Goal: Obtain resource: Download file/media

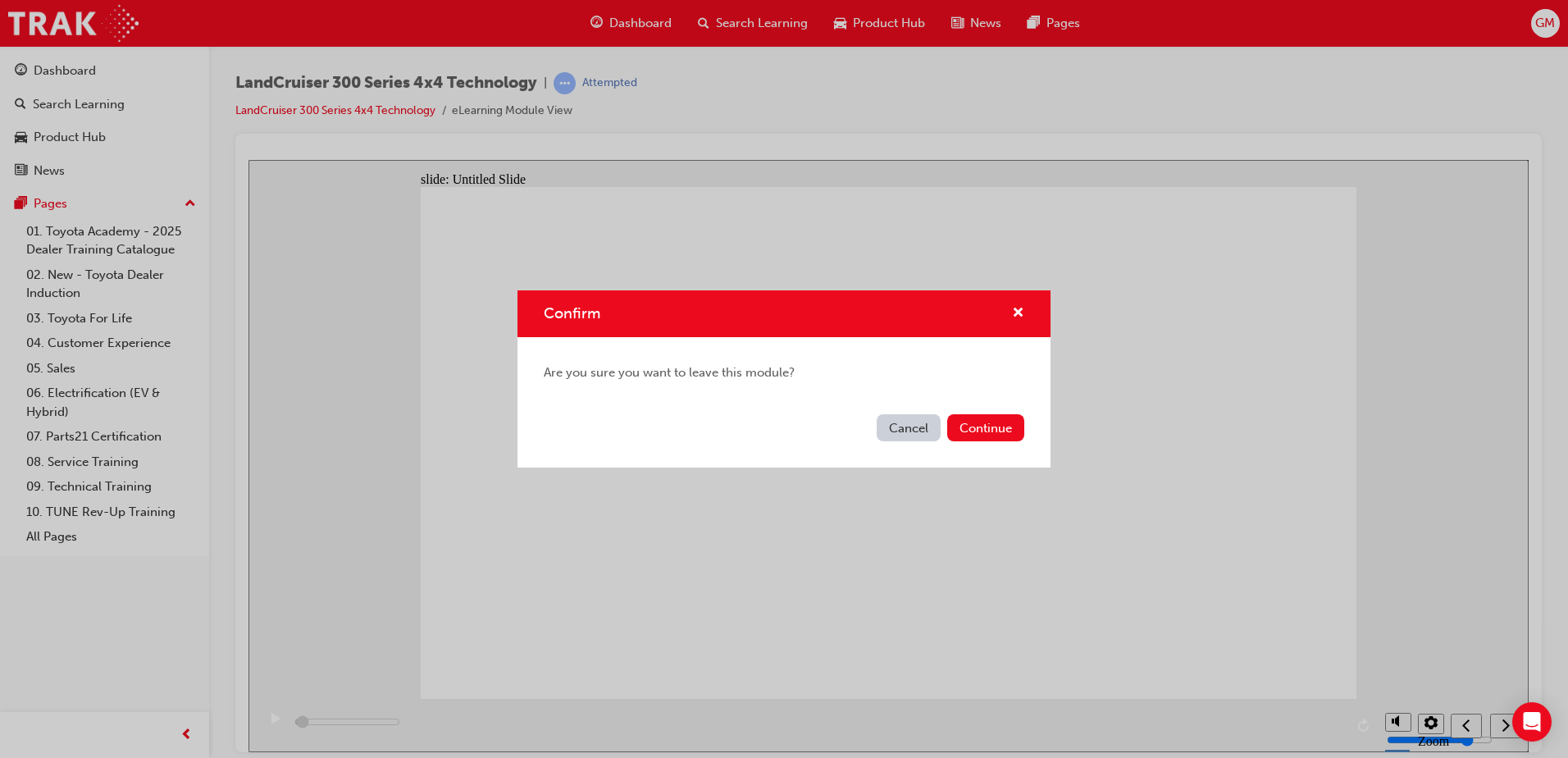
click at [64, 71] on div "Confirm Are you sure you want to leave this module? Cancel Continue" at bounding box center [784, 379] width 1568 height 758
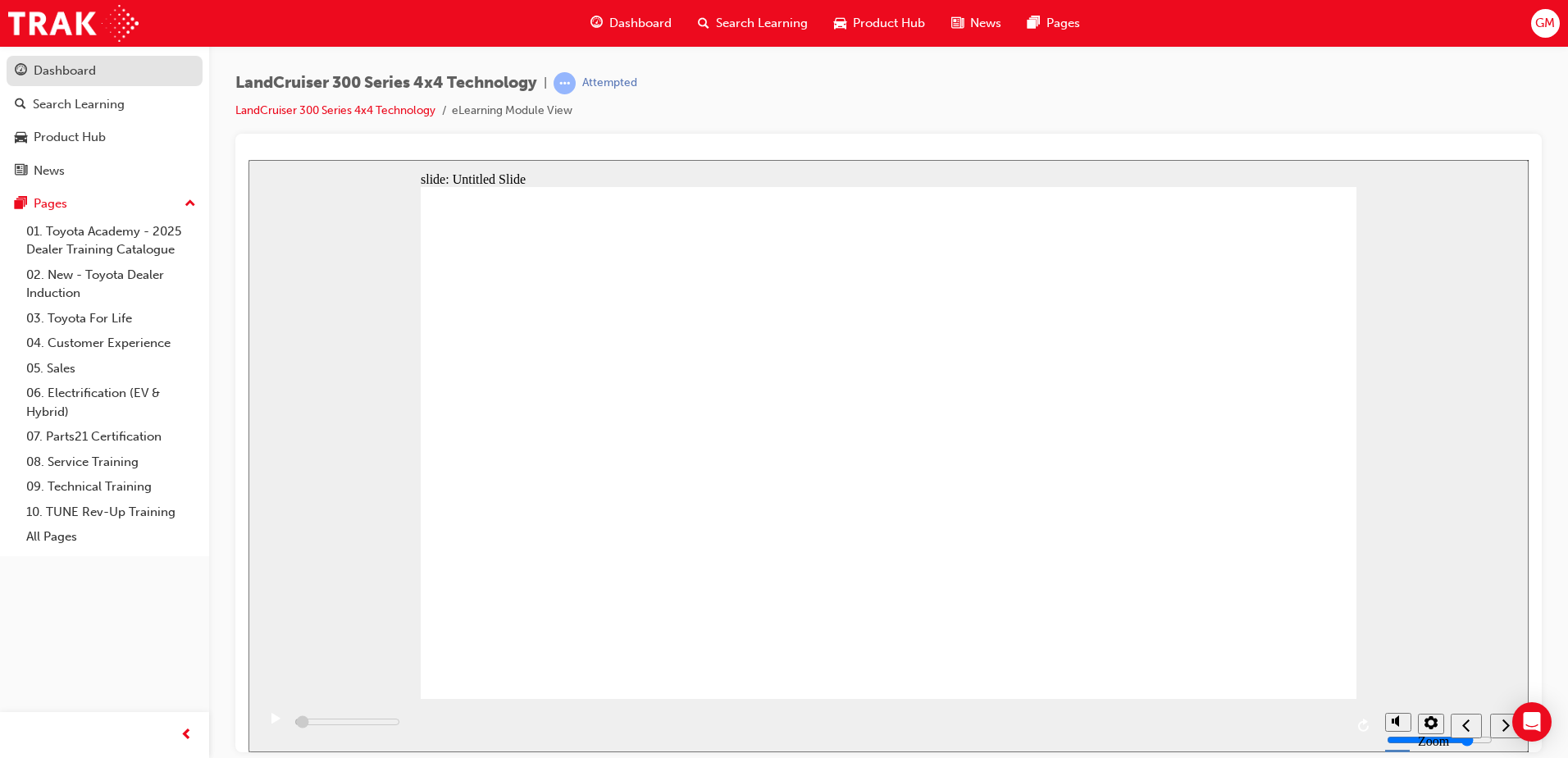
click at [73, 77] on div "Dashboard" at bounding box center [65, 71] width 62 height 19
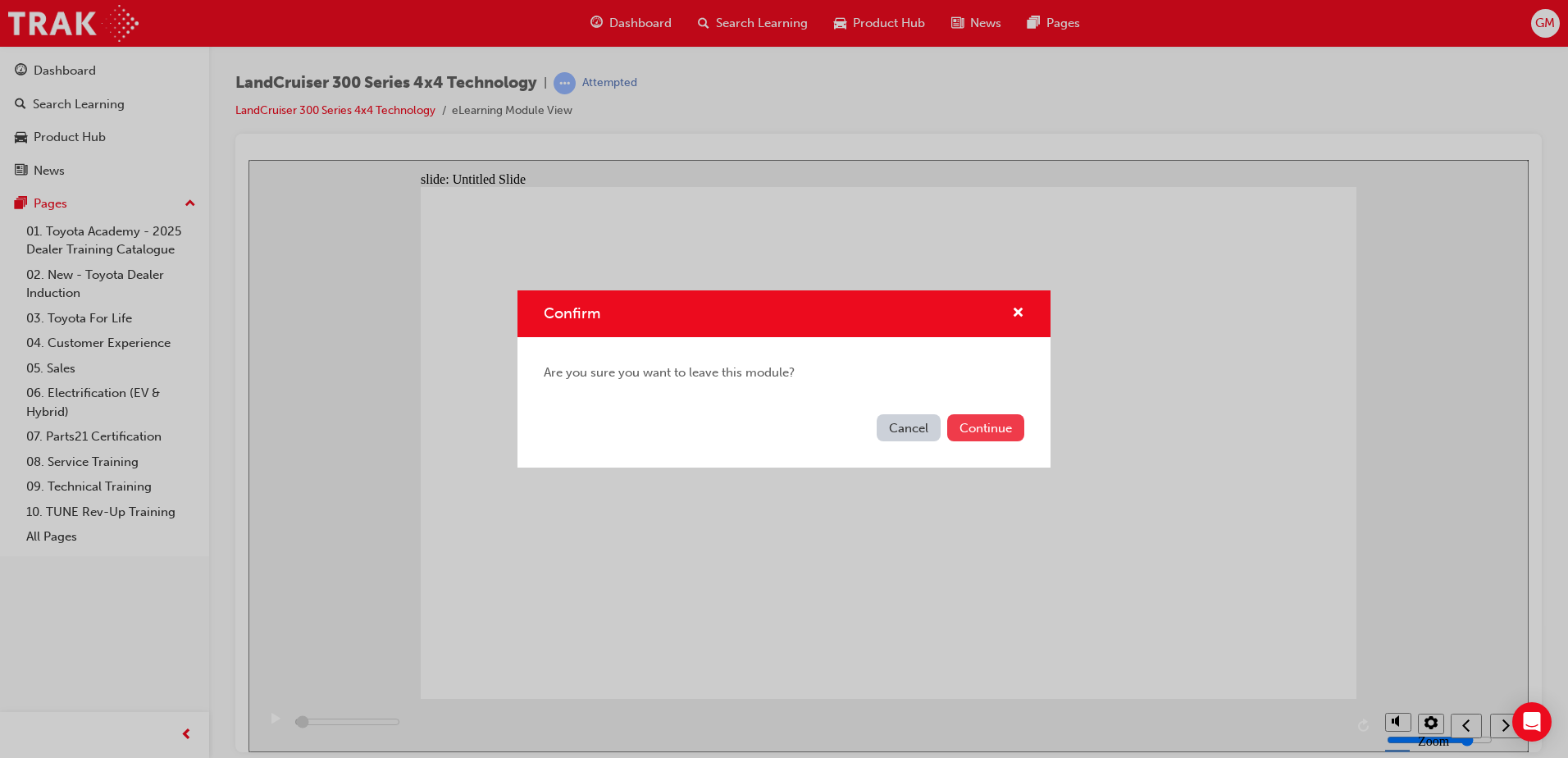
click at [1008, 432] on button "Continue" at bounding box center [986, 427] width 77 height 27
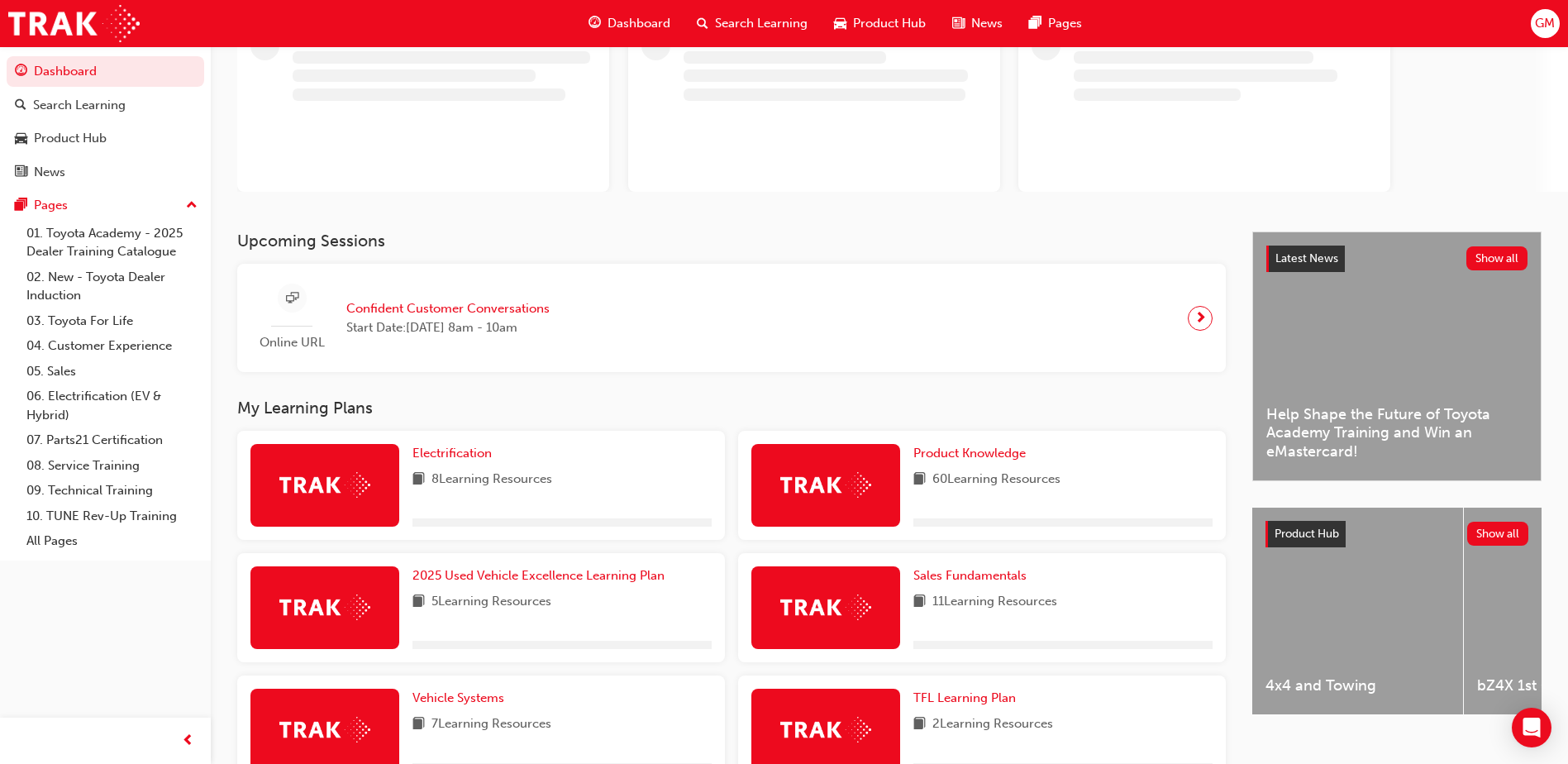
scroll to position [248, 0]
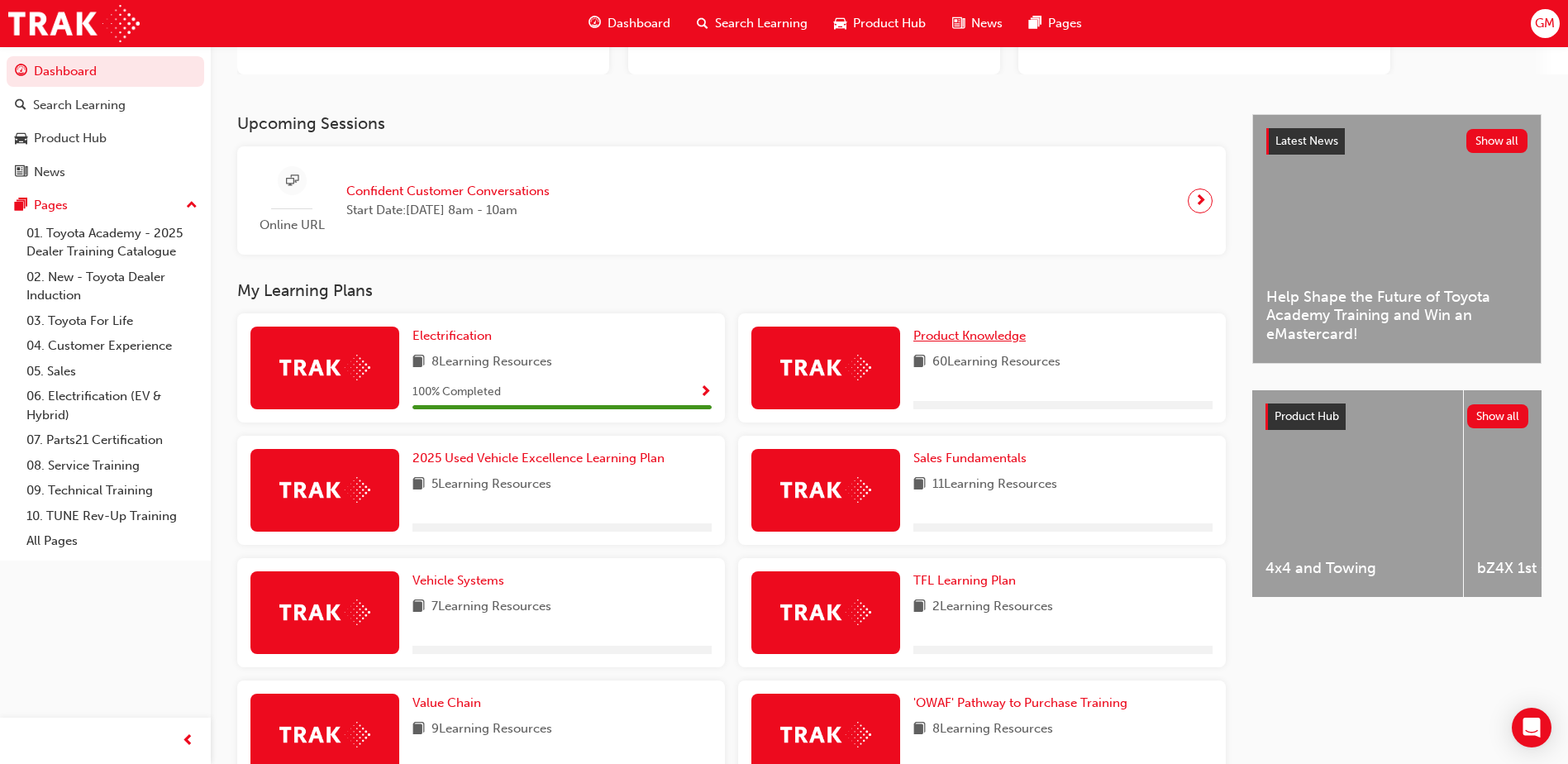
click at [1010, 341] on span "Product Knowledge" at bounding box center [969, 335] width 112 height 15
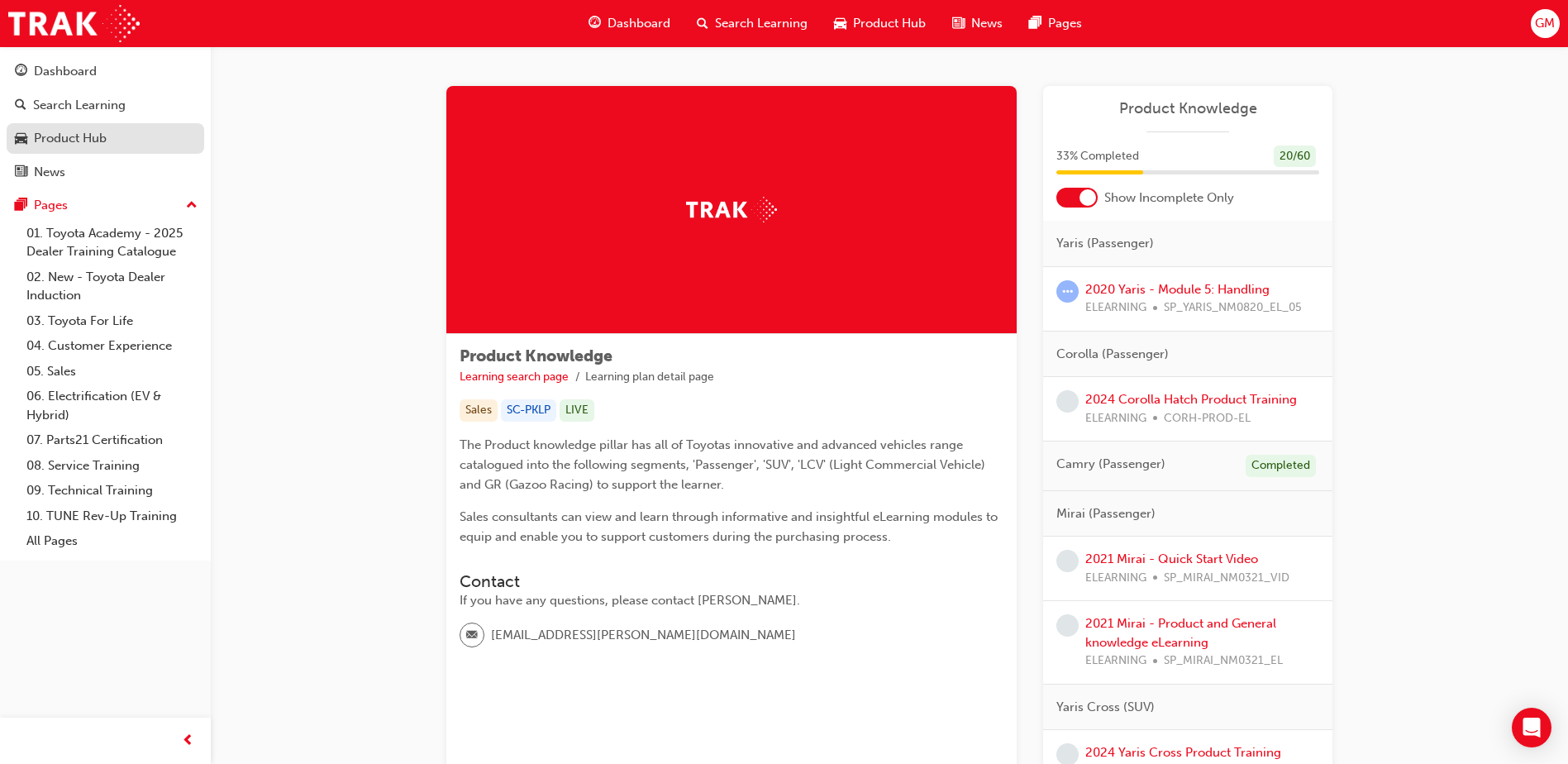
click at [56, 129] on div "Product Hub" at bounding box center [70, 139] width 73 height 19
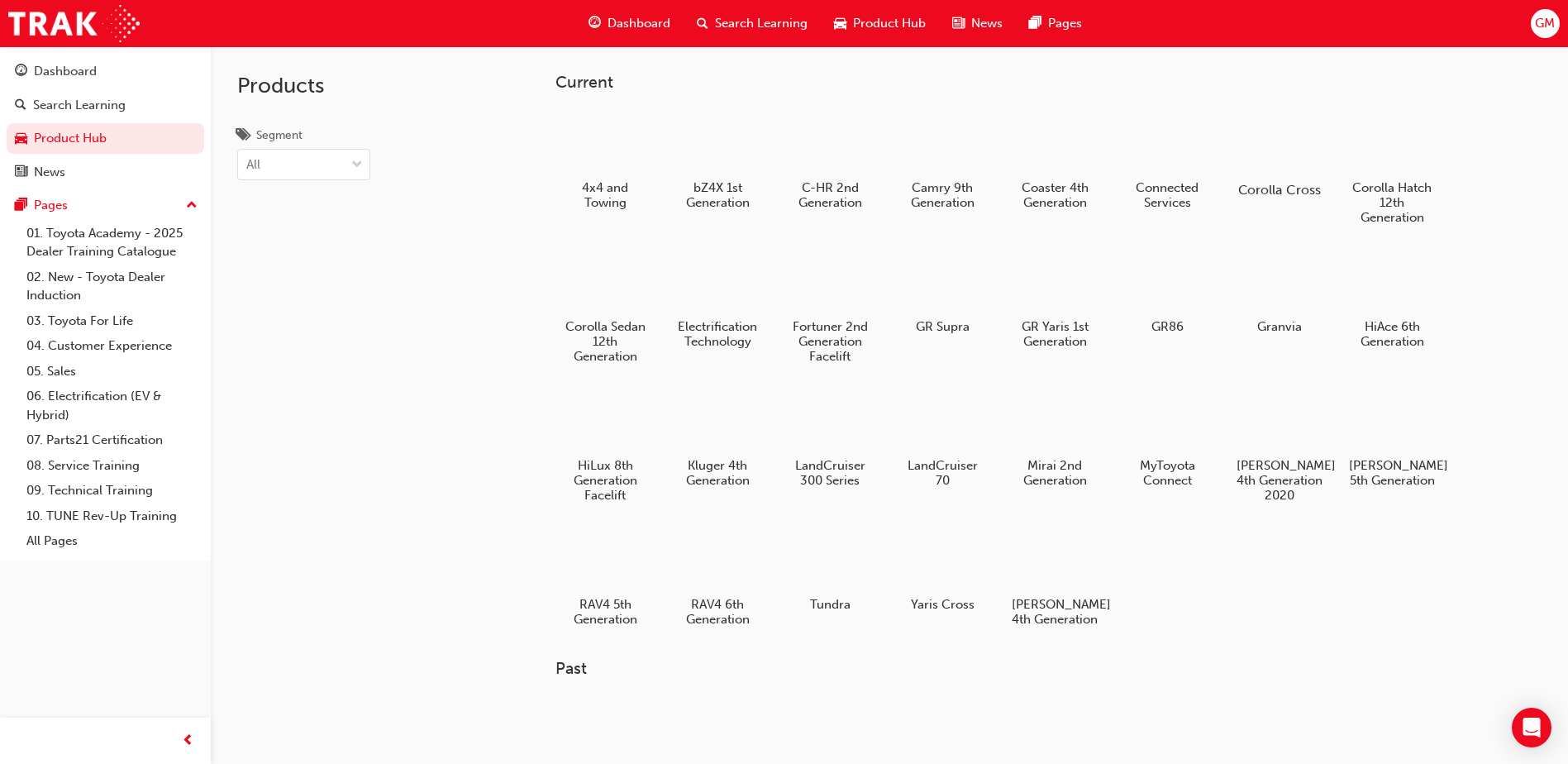
click at [1296, 152] on div at bounding box center [1280, 143] width 92 height 67
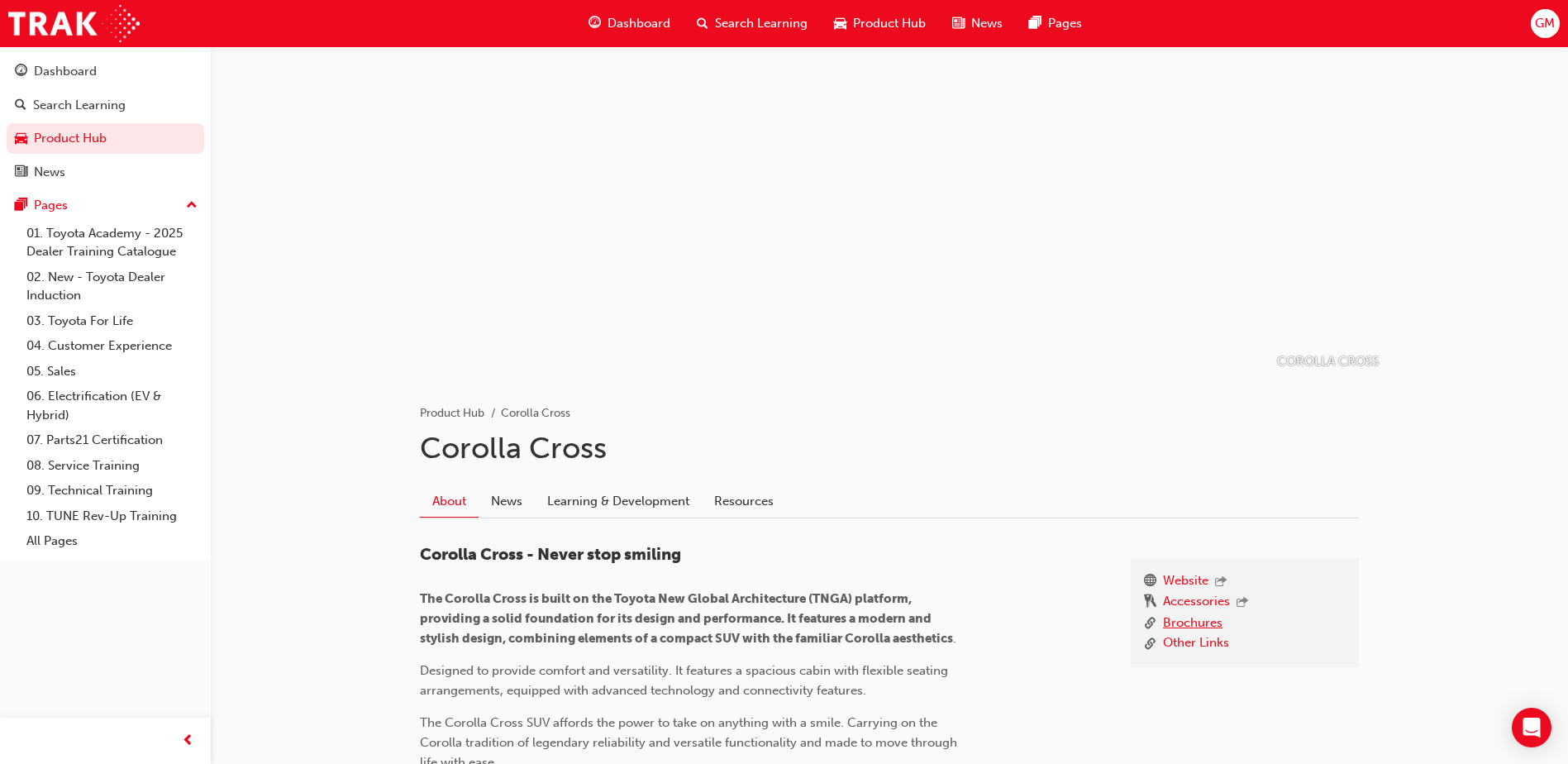
click at [1198, 628] on link "Brochures" at bounding box center [1193, 623] width 60 height 21
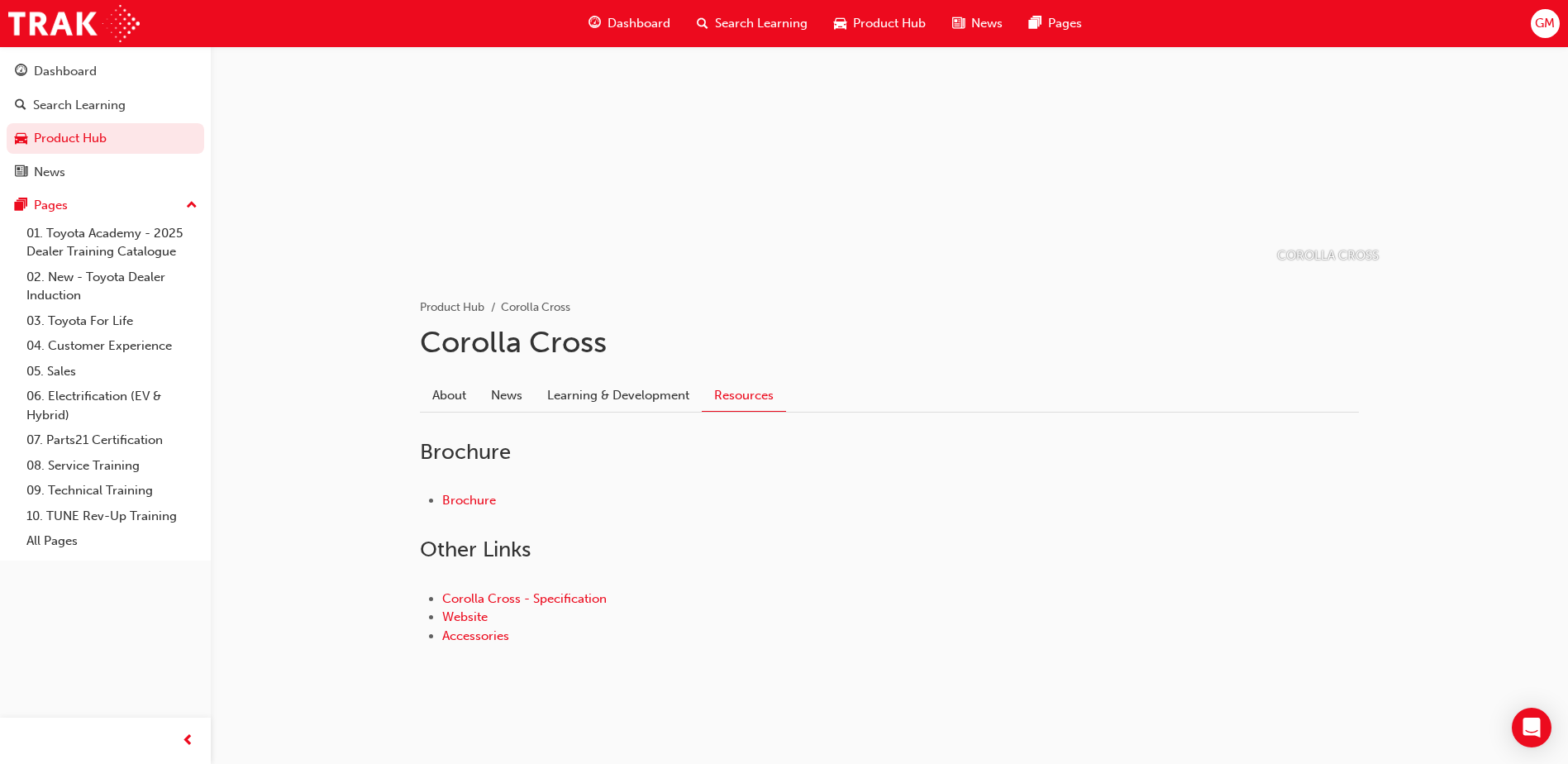
scroll to position [107, 0]
click at [486, 493] on link "Brochure" at bounding box center [468, 499] width 54 height 15
